Goal: Task Accomplishment & Management: Complete application form

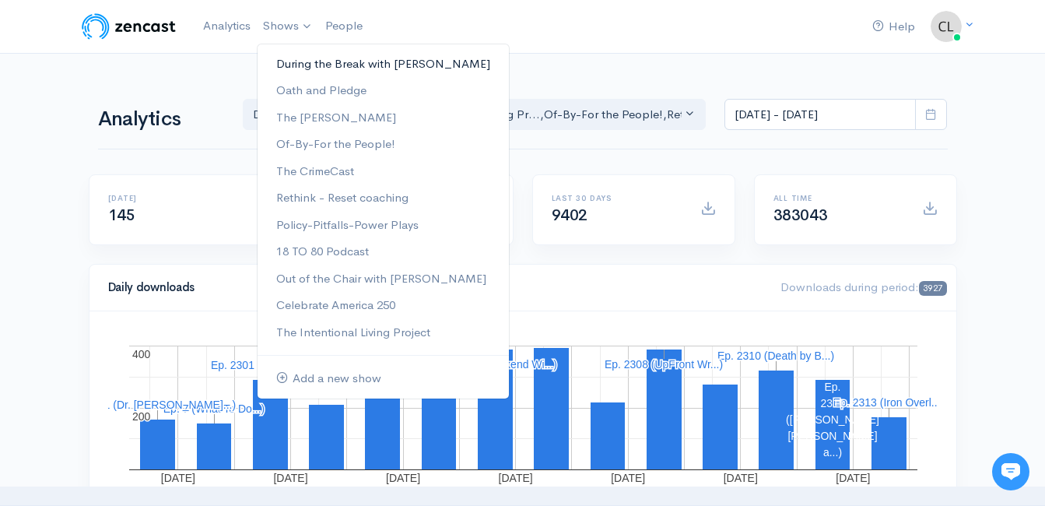
click at [279, 66] on link "During the Break with [PERSON_NAME]" at bounding box center [383, 64] width 251 height 27
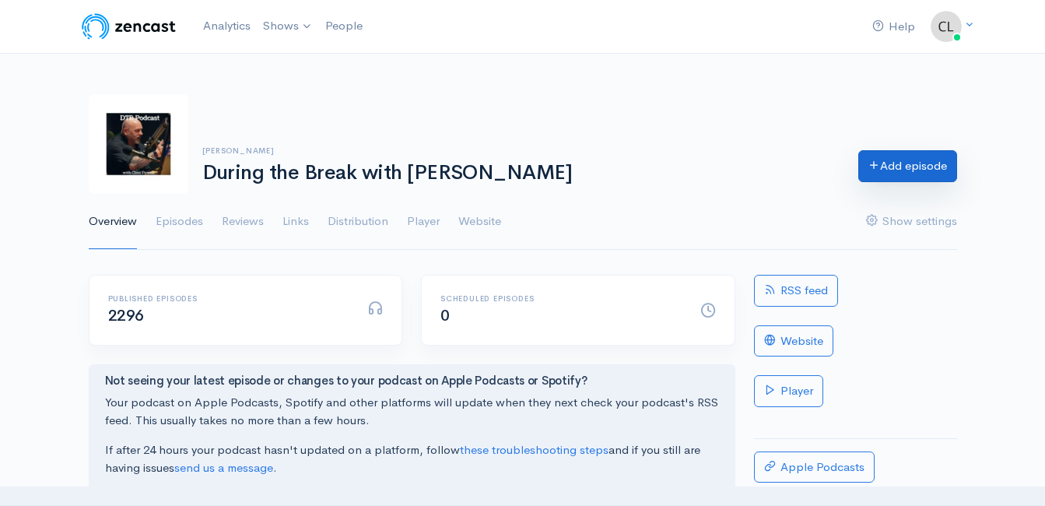
click at [896, 166] on link "Add episode" at bounding box center [907, 166] width 99 height 32
click at [45, 258] on div "Help Notifications View all Your profile Team settings Default team Current" at bounding box center [522, 399] width 1045 height 799
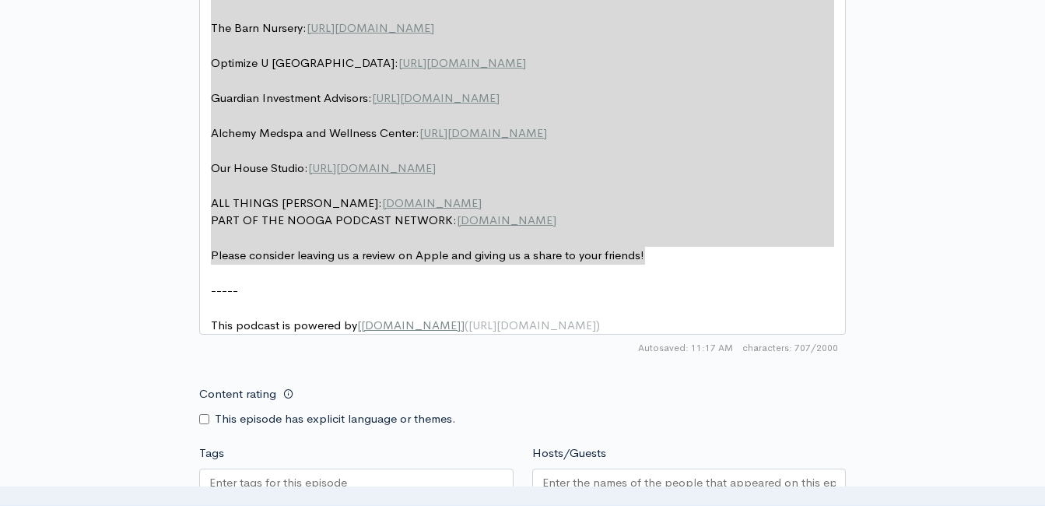
scroll to position [907, 0]
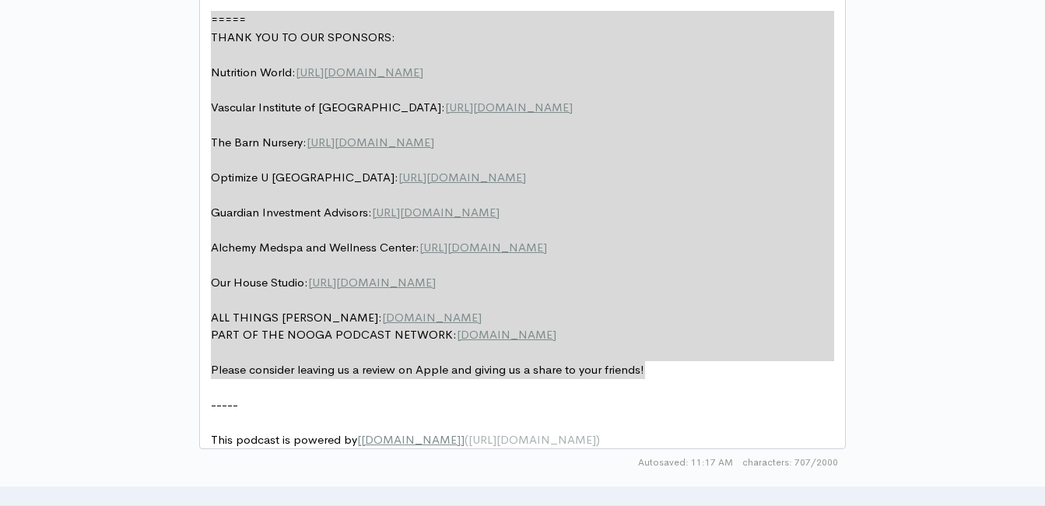
drag, startPoint x: 668, startPoint y: 259, endPoint x: 102, endPoint y: -17, distance: 630.1
type textarea "​===== THANK YOU TO OUR SPONSORS: Nutrition World: [URL][DOMAIN_NAME] Vascular …"
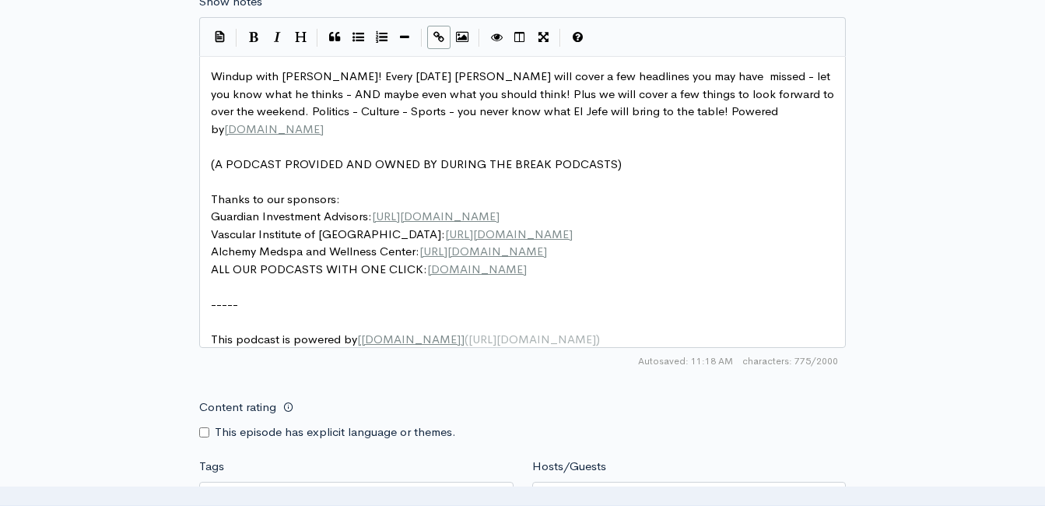
scroll to position [829, 0]
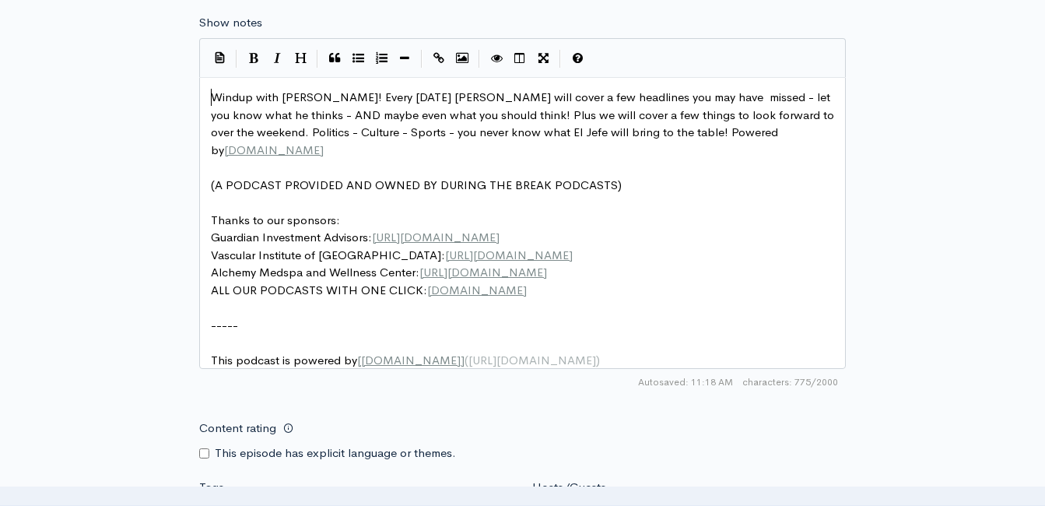
click at [212, 90] on span "Windup with [PERSON_NAME]! Every [DATE] [PERSON_NAME] will cover a few headline…" at bounding box center [524, 123] width 626 height 68
type textarea "Weekend"
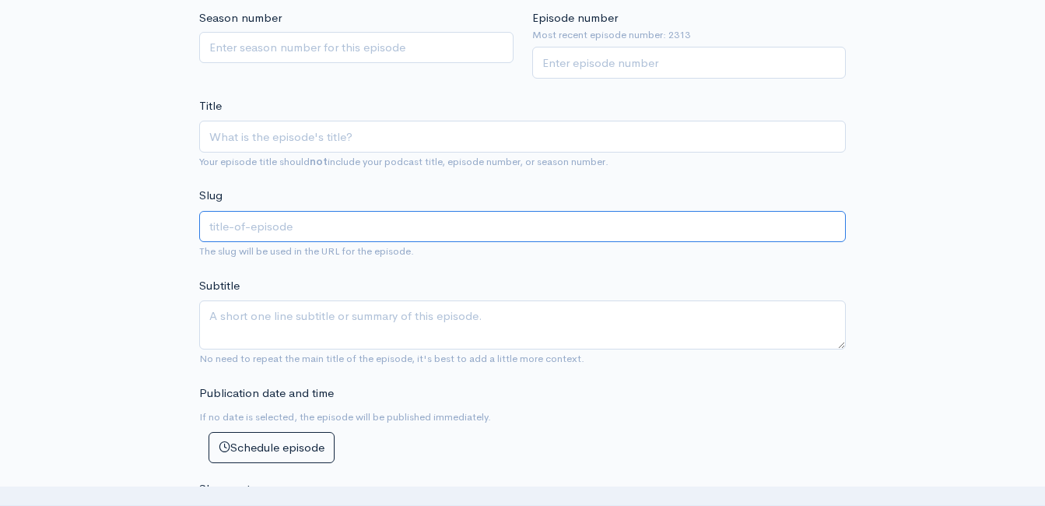
scroll to position [363, 0]
paste input "Weekend Windup with [PERSON_NAME]! Headlines AND Opinions! [DATE] (Powered by G…"
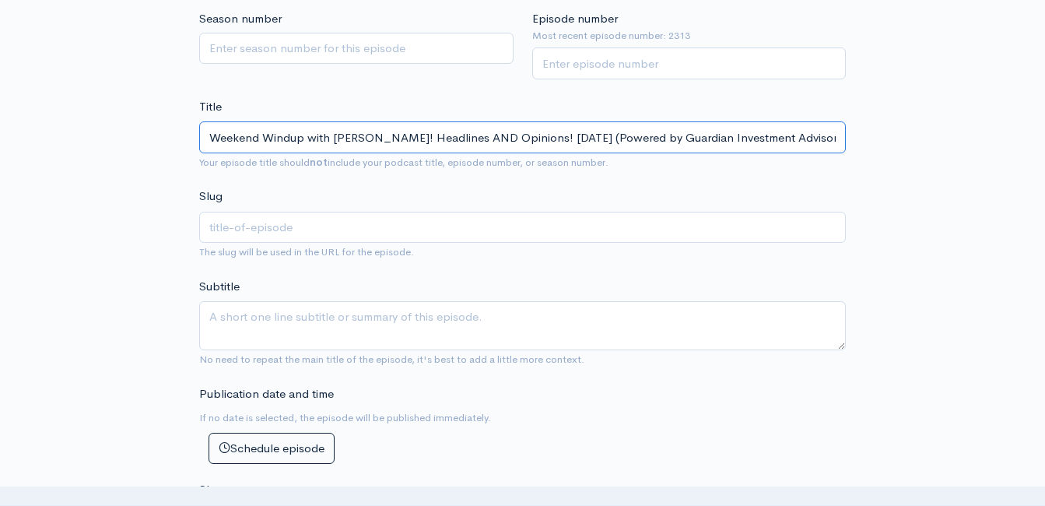
click at [387, 138] on input "Weekend Windup with [PERSON_NAME]! Headlines AND Opinions! [DATE] (Powered by G…" at bounding box center [522, 137] width 646 height 32
type input "Weekend Windup with [PERSON_NAME] ! Headlines AND Opinions! [DATE] (Powered by …"
type input "weekend-windup-with-[PERSON_NAME]-headlines-and-opinions-82225-powered-by-guard…"
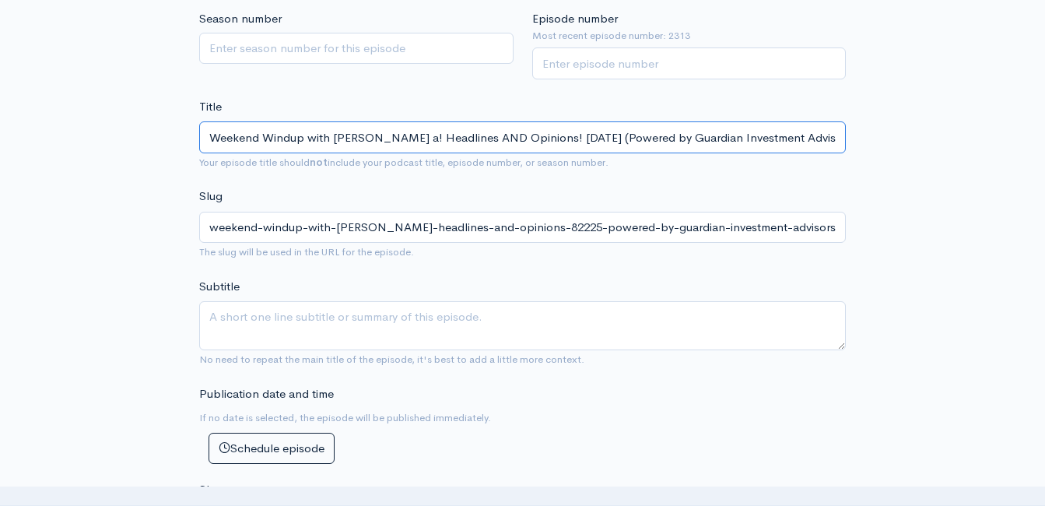
type input "Weekend Windup with [PERSON_NAME] an! Headlines AND Opinions! [DATE] (Powered b…"
type input "weekend-windup-with-[PERSON_NAME]-an-headlines-and-opinions-82225-powered-by-gu…"
type input "Weekend Windup with [PERSON_NAME] and! Headlines AND Opinions! [DATE] (Powered …"
type input "weekend-windup-with-[PERSON_NAME]-and-headlines-and-opinions-82225-powered-by-g…"
type input "Weekend Windup with [PERSON_NAME] and C! Headlines AND Opinions! [DATE] (Powere…"
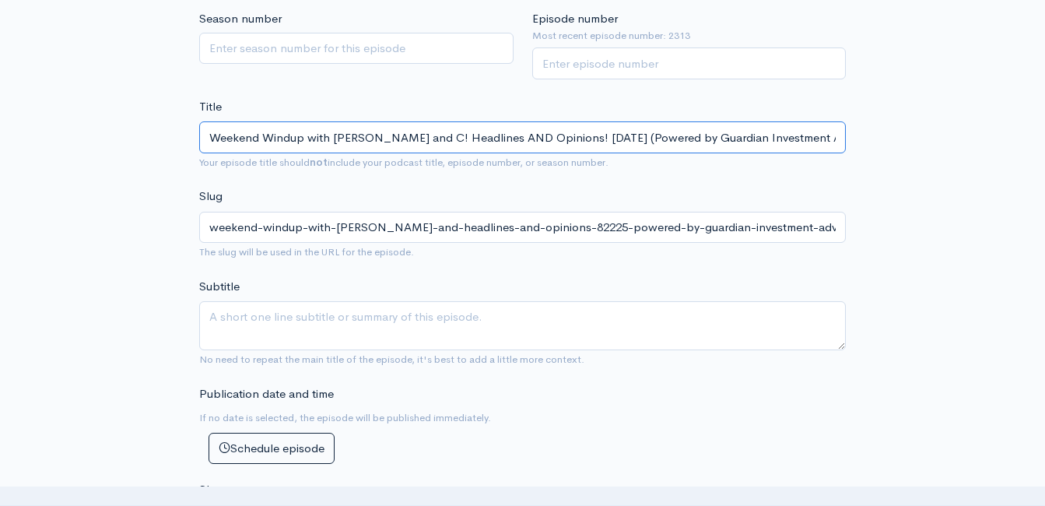
type input "weekend-windup-with-[PERSON_NAME]-and-c-headlines-and-opinions-82225-powered-by…"
type input "Weekend Windup with [PERSON_NAME] and Cin! Headlines AND Opinions! [DATE] (Powe…"
type input "weekend-windup-with-[PERSON_NAME]-and-cin-headlines-and-opinions-82225-powered-…"
type input "Weekend Windup with [PERSON_NAME] and Ci! Headlines AND Opinions! [DATE] (Power…"
type input "weekend-windup-with-[PERSON_NAME]-and-ci-headlines-and-opinions-82225-powered-b…"
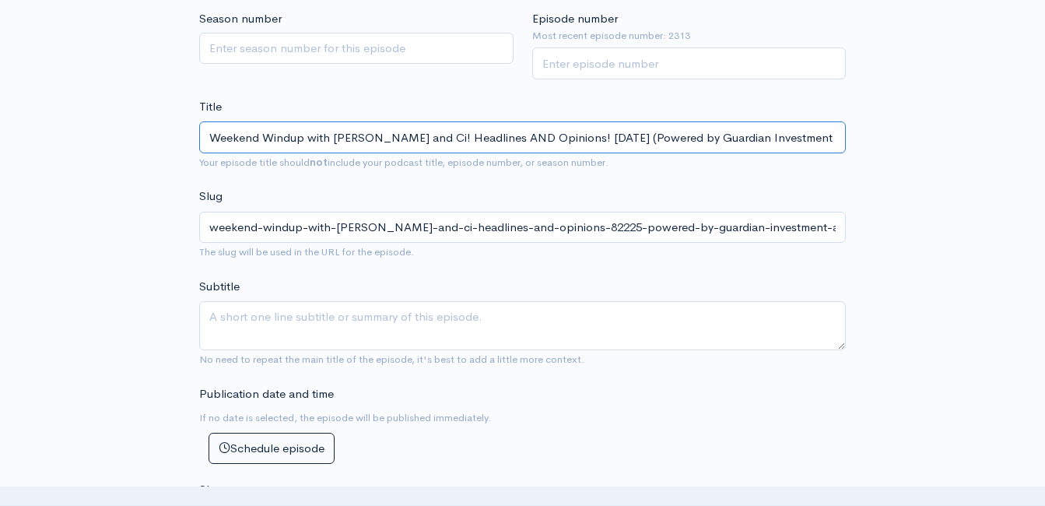
type input "Weekend Windup with [PERSON_NAME] and C! Headlines AND Opinions! [DATE] (Powere…"
type input "weekend-windup-with-[PERSON_NAME]-and-c-headlines-and-opinions-82225-powered-by…"
type input "Weekend Windup with [PERSON_NAME] and Cl! Headlines AND Opinions! [DATE] (Power…"
type input "weekend-windup-with-[PERSON_NAME]-and-cl-headlines-and-opinions-82225-powered-b…"
type input "Weekend Windup with [PERSON_NAME] and Clin! Headlines AND Opinions! [DATE] (Pow…"
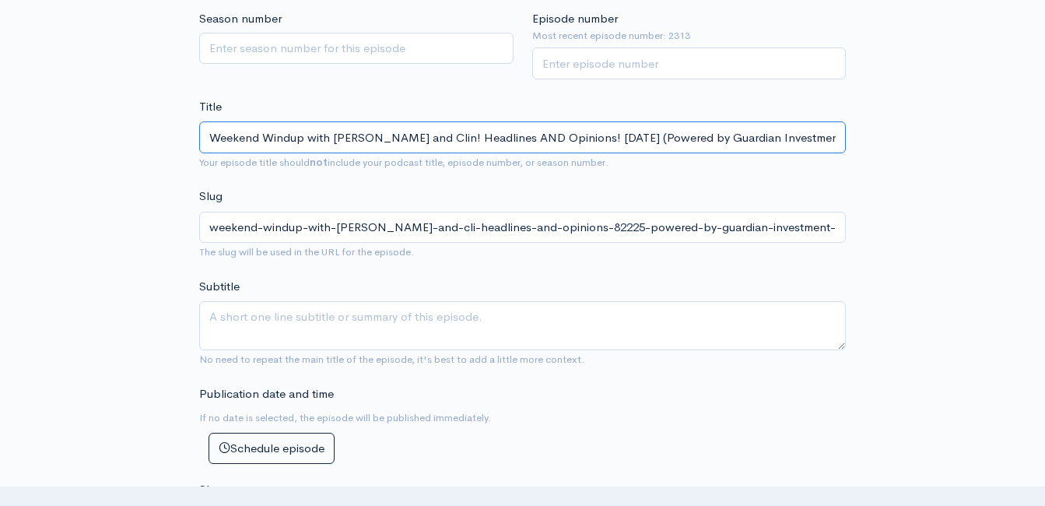
type input "weekend-windup-with-[PERSON_NAME]-and-clin-headlines-and-opinions-82225-powered…"
type input "Weekend Windup with [PERSON_NAME] and [PERSON_NAME]! Headlines AND Opinions! [D…"
type input "weekend-windup-with-[PERSON_NAME]-and-[PERSON_NAME]-headlines-and-opinions-8222…"
type input "Weekend Windup with [PERSON_NAME] and [PERSON_NAME]! Headlines AND Opinions! [D…"
click at [783, 76] on input "Episode number" at bounding box center [689, 63] width 314 height 32
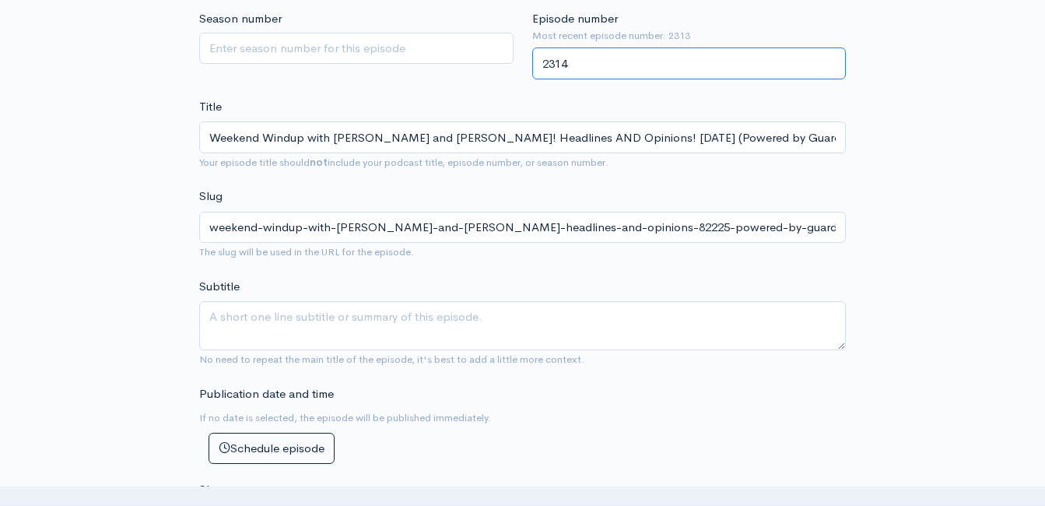
type input "2314"
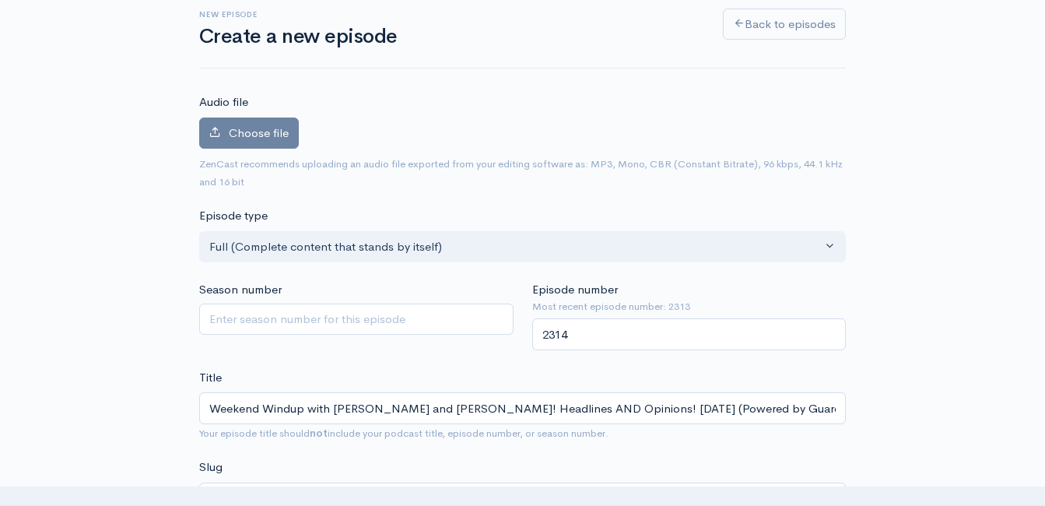
scroll to position [129, 0]
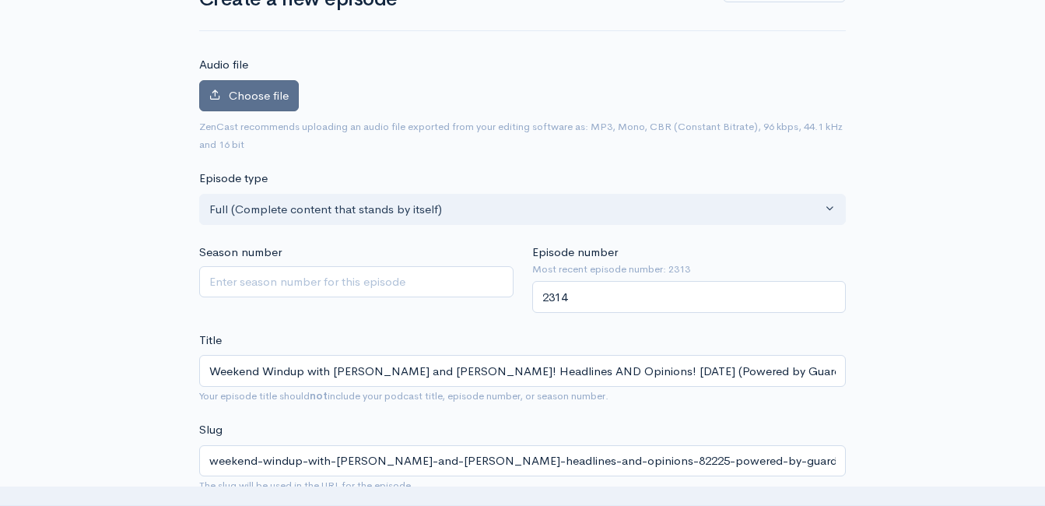
click at [243, 94] on span "Choose file" at bounding box center [259, 95] width 60 height 15
click at [0, 0] on input "Choose file" at bounding box center [0, 0] width 0 height 0
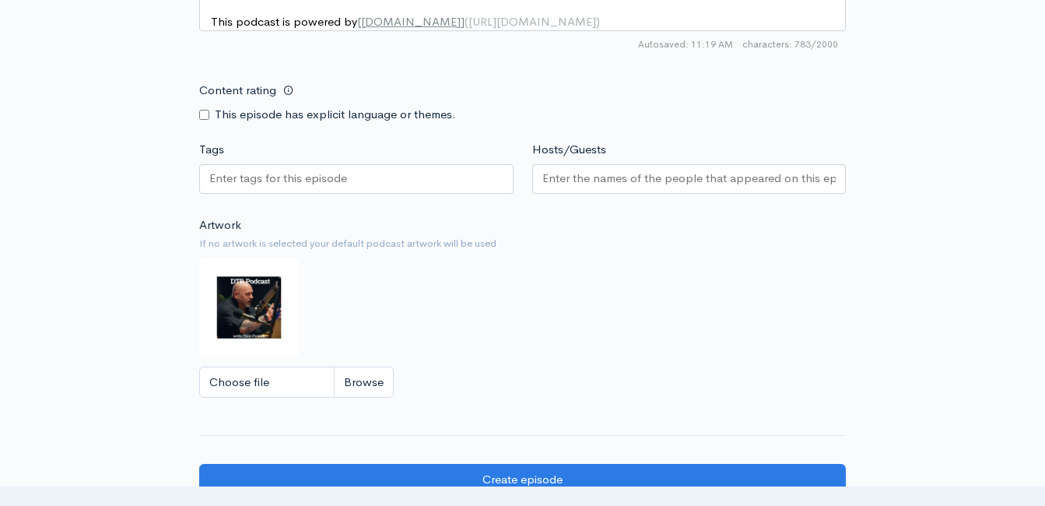
scroll to position [1515, 0]
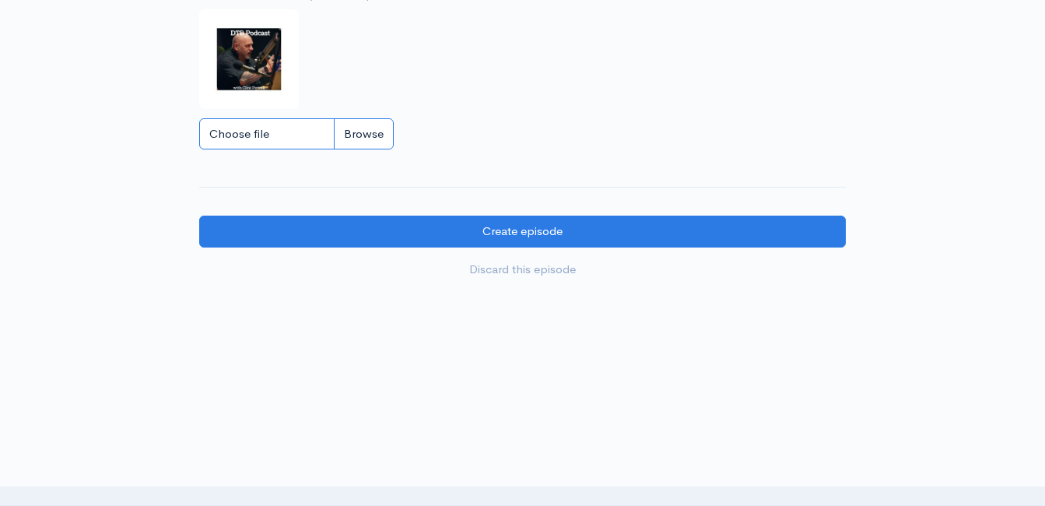
click at [366, 133] on input "Choose file" at bounding box center [296, 134] width 194 height 32
type input "C:\fakepath\450591796_1013938890741267_212763636491488363_n.jpg"
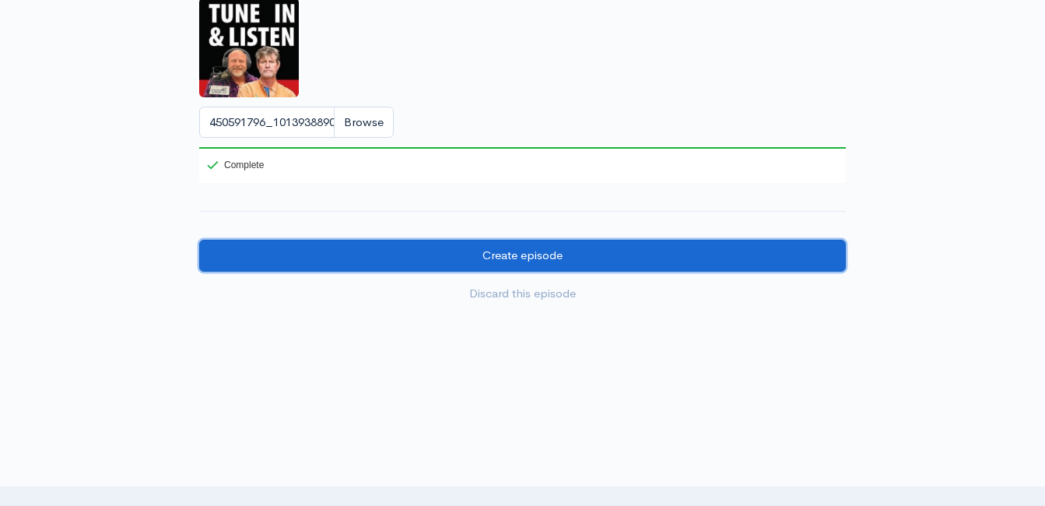
click at [422, 269] on input "Create episode" at bounding box center [522, 256] width 646 height 32
